Goal: Information Seeking & Learning: Learn about a topic

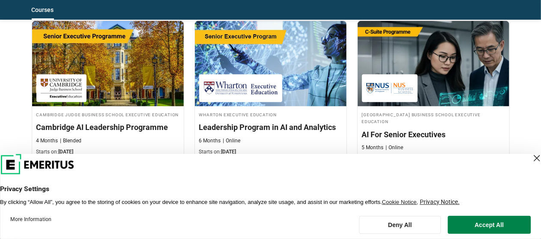
scroll to position [428, 0]
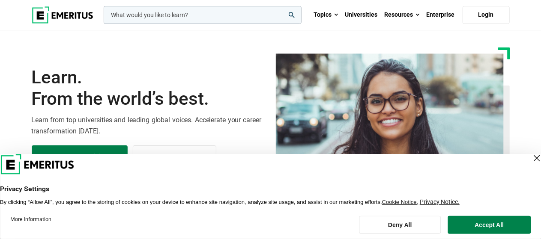
click at [201, 17] on input "woocommerce-product-search-field-0" at bounding box center [203, 15] width 198 height 18
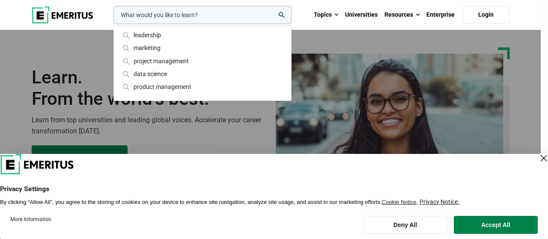
paste input "Foundation of Artificial Intelligence"
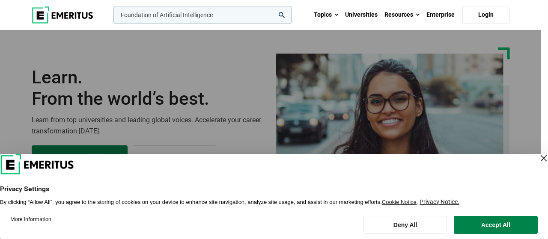
type input "Foundation of Artificial Intelligence"
click at [282, 14] on icon "search" at bounding box center [282, 15] width 6 height 6
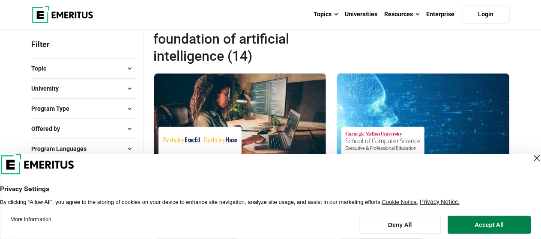
scroll to position [129, 0]
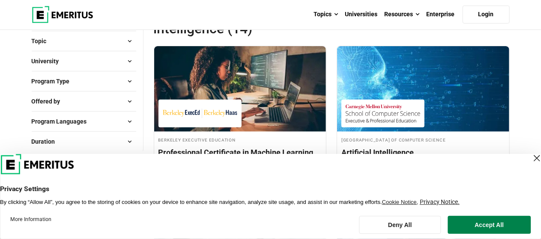
click at [531, 158] on div "Close Layer" at bounding box center [537, 159] width 12 height 12
